Goal: Transaction & Acquisition: Purchase product/service

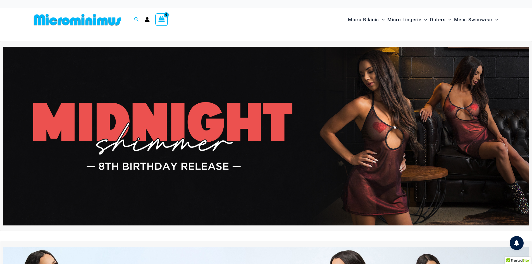
click at [264, 119] on img at bounding box center [266, 136] width 526 height 179
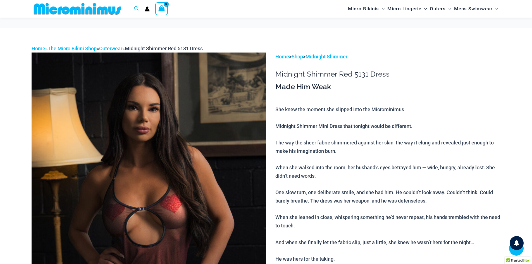
scroll to position [163, 0]
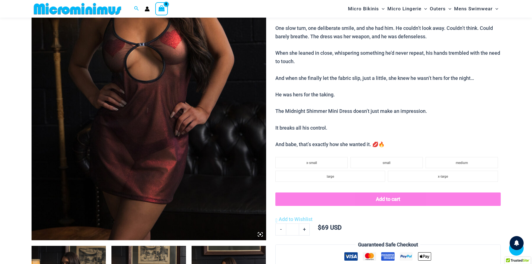
click at [261, 234] on icon at bounding box center [260, 234] width 5 height 5
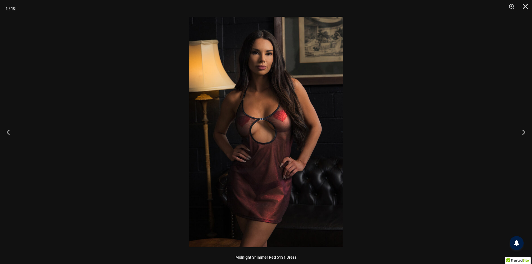
click at [280, 118] on img at bounding box center [266, 132] width 154 height 230
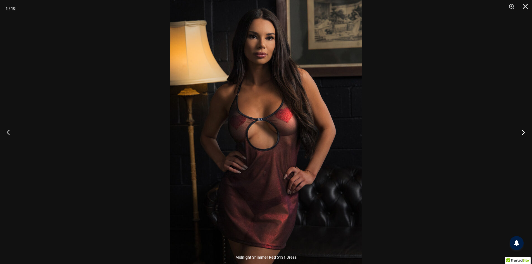
click at [524, 128] on button "Next" at bounding box center [521, 132] width 21 height 28
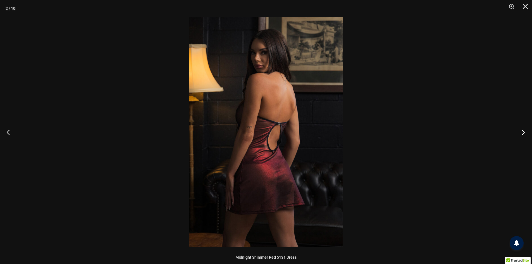
click at [524, 128] on button "Next" at bounding box center [521, 132] width 21 height 28
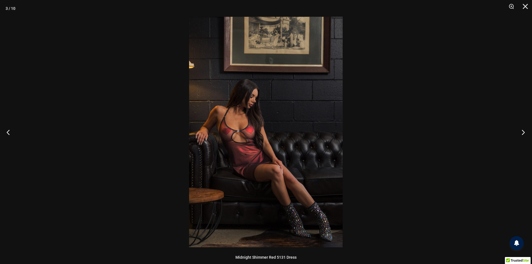
click at [524, 128] on button "Next" at bounding box center [521, 132] width 21 height 28
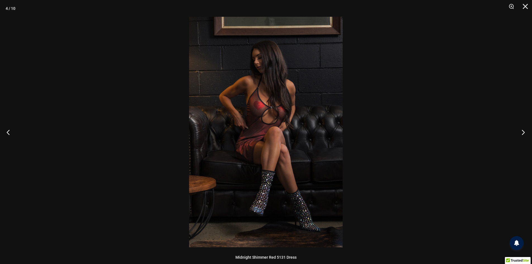
click at [524, 128] on button "Next" at bounding box center [521, 132] width 21 height 28
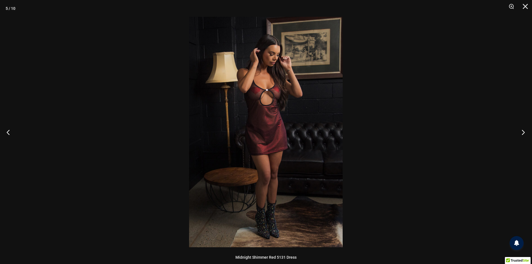
click at [524, 128] on button "Next" at bounding box center [521, 132] width 21 height 28
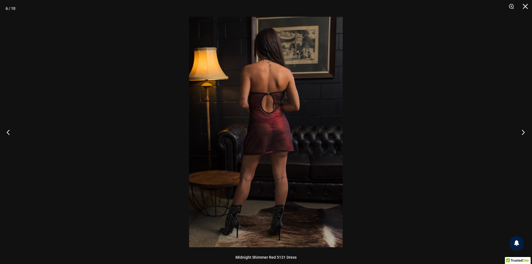
click at [524, 129] on button "Next" at bounding box center [521, 132] width 21 height 28
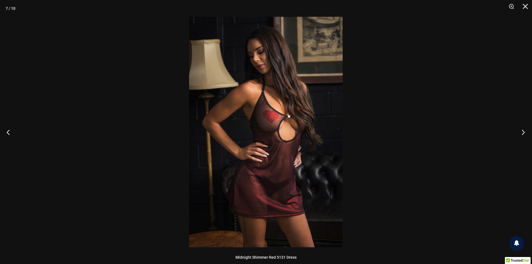
click at [524, 129] on button "Next" at bounding box center [521, 132] width 21 height 28
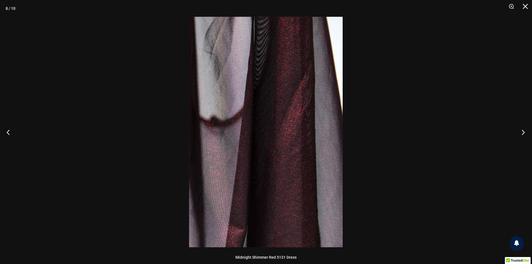
click at [524, 129] on button "Next" at bounding box center [521, 132] width 21 height 28
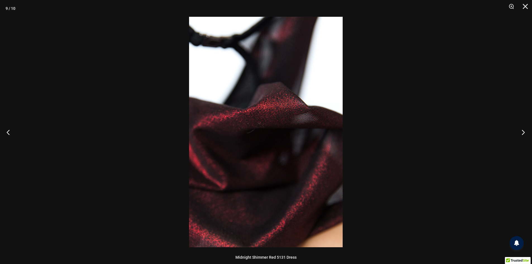
click at [524, 129] on button "Next" at bounding box center [521, 132] width 21 height 28
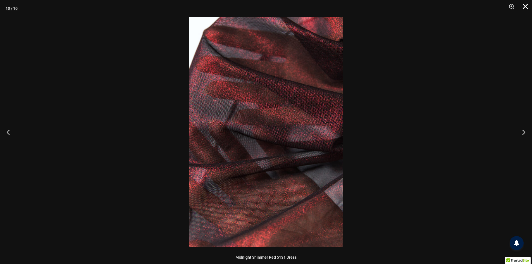
click at [523, 6] on button "Close" at bounding box center [523, 8] width 14 height 17
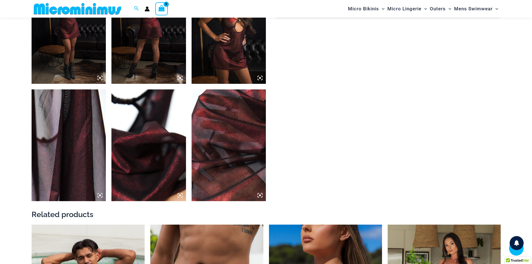
scroll to position [665, 0]
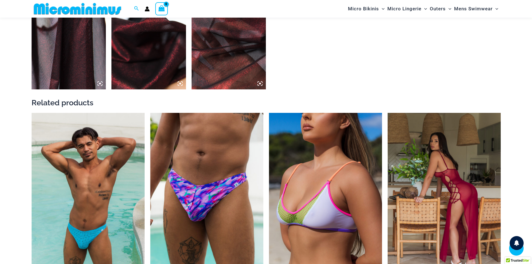
click at [446, 176] on img at bounding box center [444, 198] width 113 height 170
